Goal: Check status

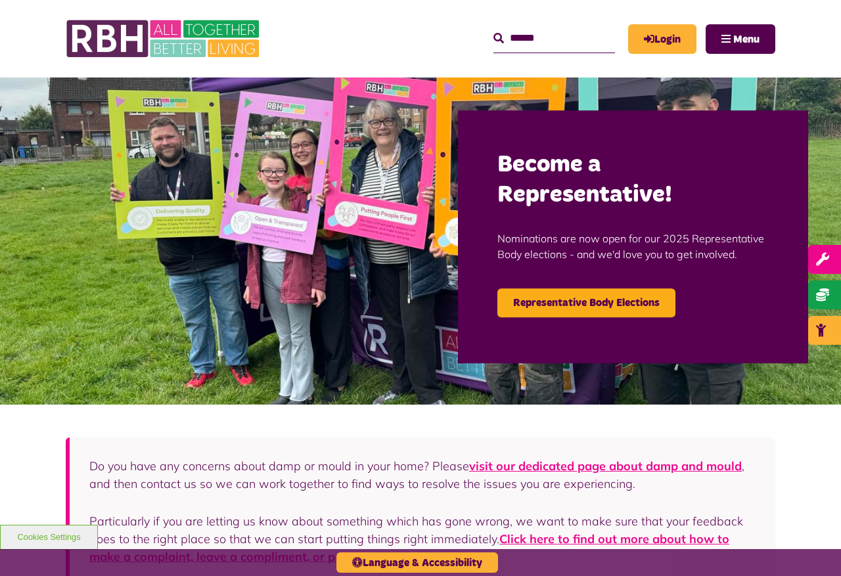
scroll to position [9, 0]
click at [675, 33] on link "Login" at bounding box center [662, 39] width 68 height 30
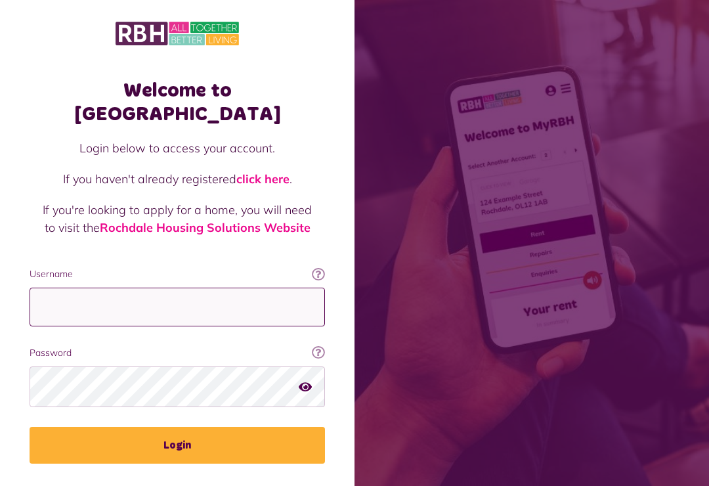
click at [191, 288] on input "Username" at bounding box center [178, 307] width 296 height 39
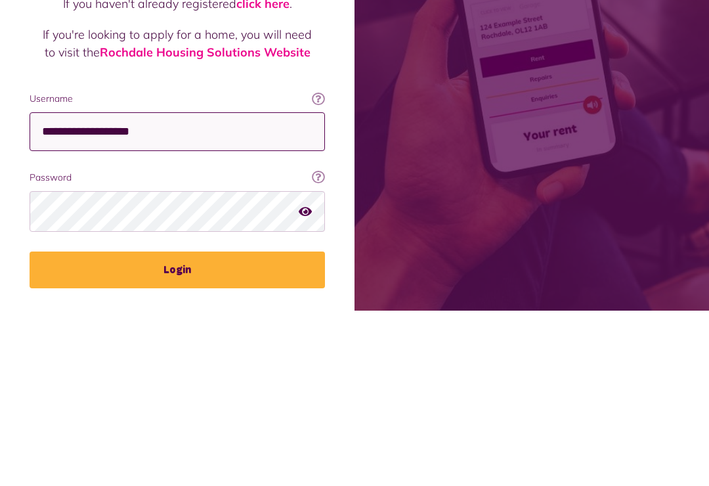
type input "**********"
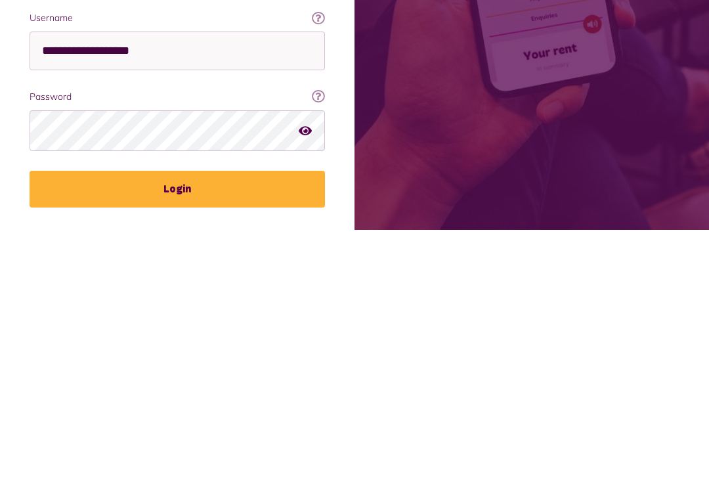
click at [206, 427] on button "Login" at bounding box center [178, 445] width 296 height 37
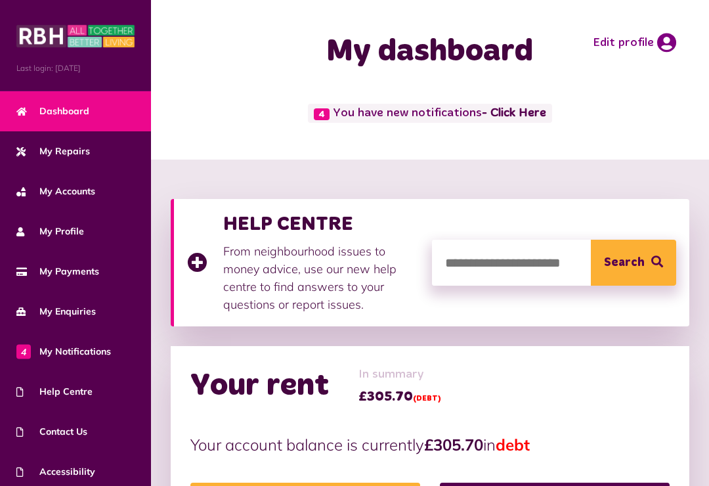
click at [535, 108] on link "- Click Here" at bounding box center [514, 114] width 64 height 12
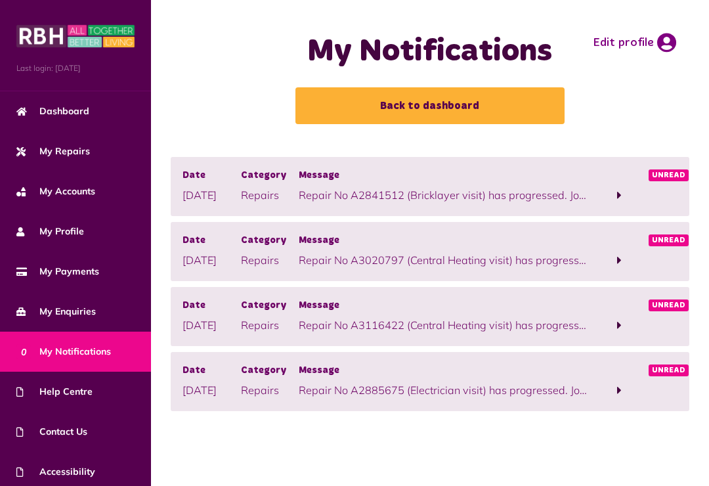
click at [571, 192] on p "Repair No A2841512 (Bricklayer visit) has progressed. Job has been financially …" at bounding box center [445, 195] width 292 height 16
click at [623, 194] on span at bounding box center [619, 196] width 58 height 18
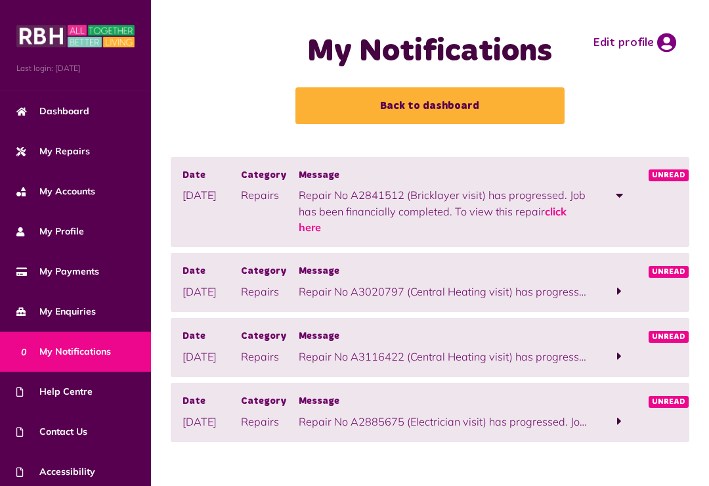
click at [558, 211] on link "click here" at bounding box center [433, 219] width 268 height 29
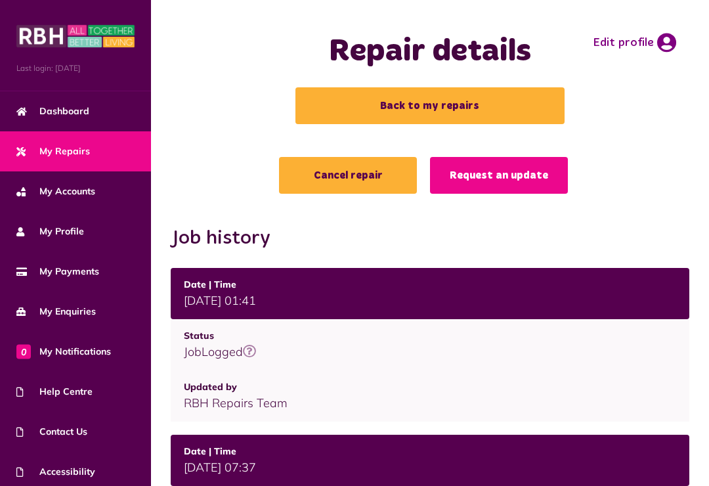
click at [495, 99] on link "Back to my repairs" at bounding box center [430, 105] width 269 height 37
